Goal: Find specific page/section: Find specific page/section

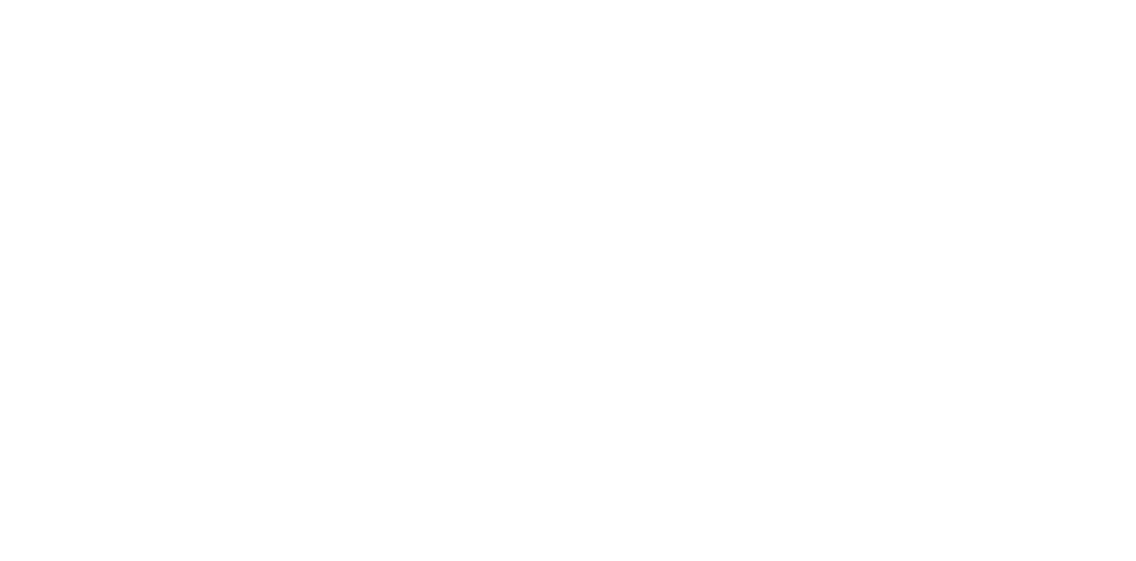
select select "Song"
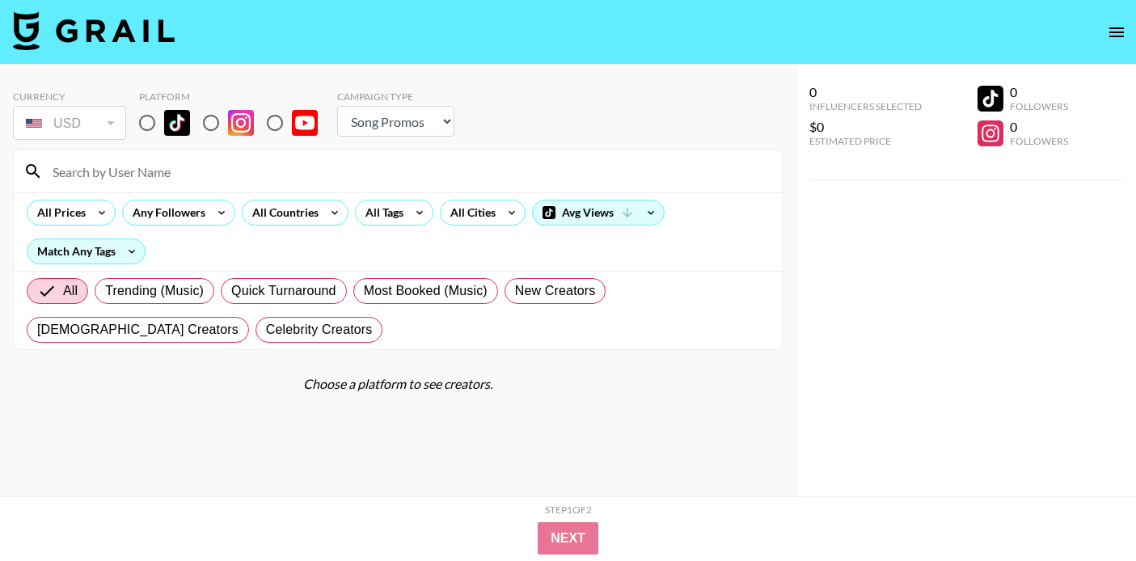
click at [152, 128] on input "radio" at bounding box center [147, 123] width 34 height 34
radio input "true"
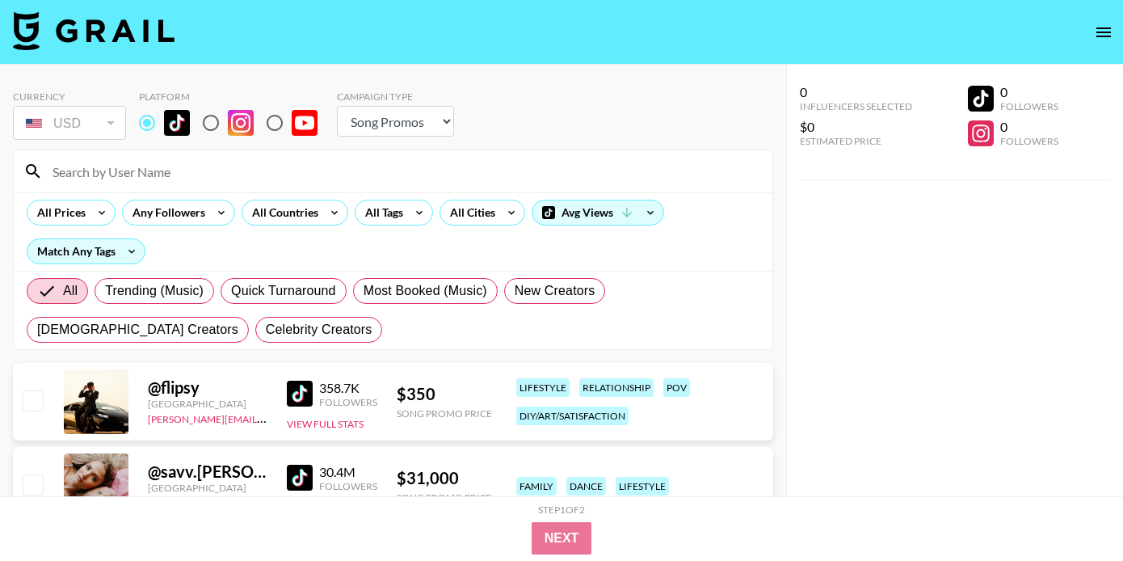
click at [181, 171] on input at bounding box center [403, 171] width 720 height 26
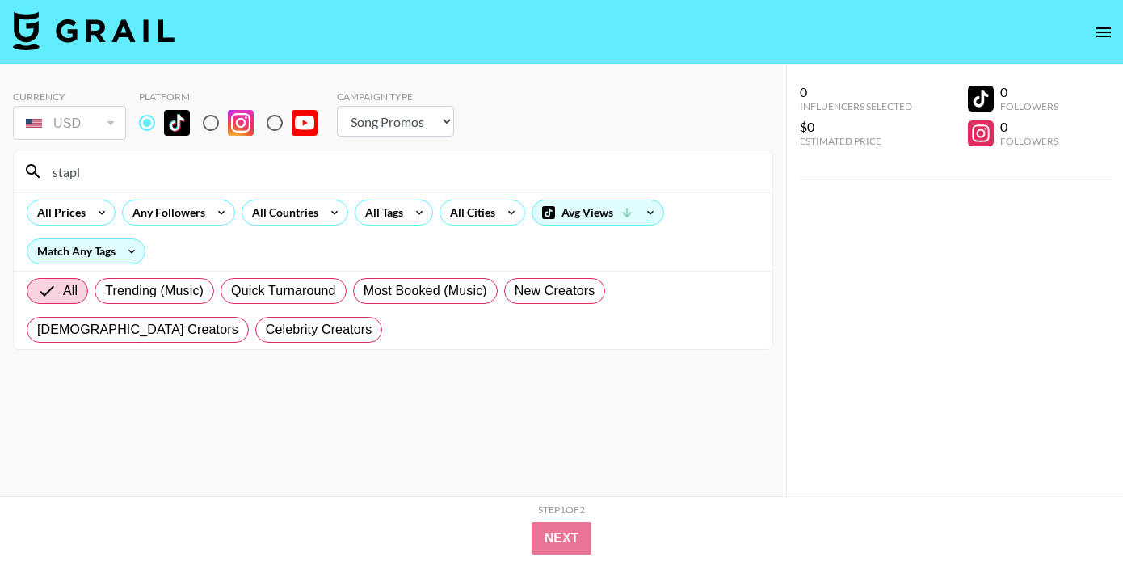
type input "stapl"
